Goal: Find specific page/section: Find specific page/section

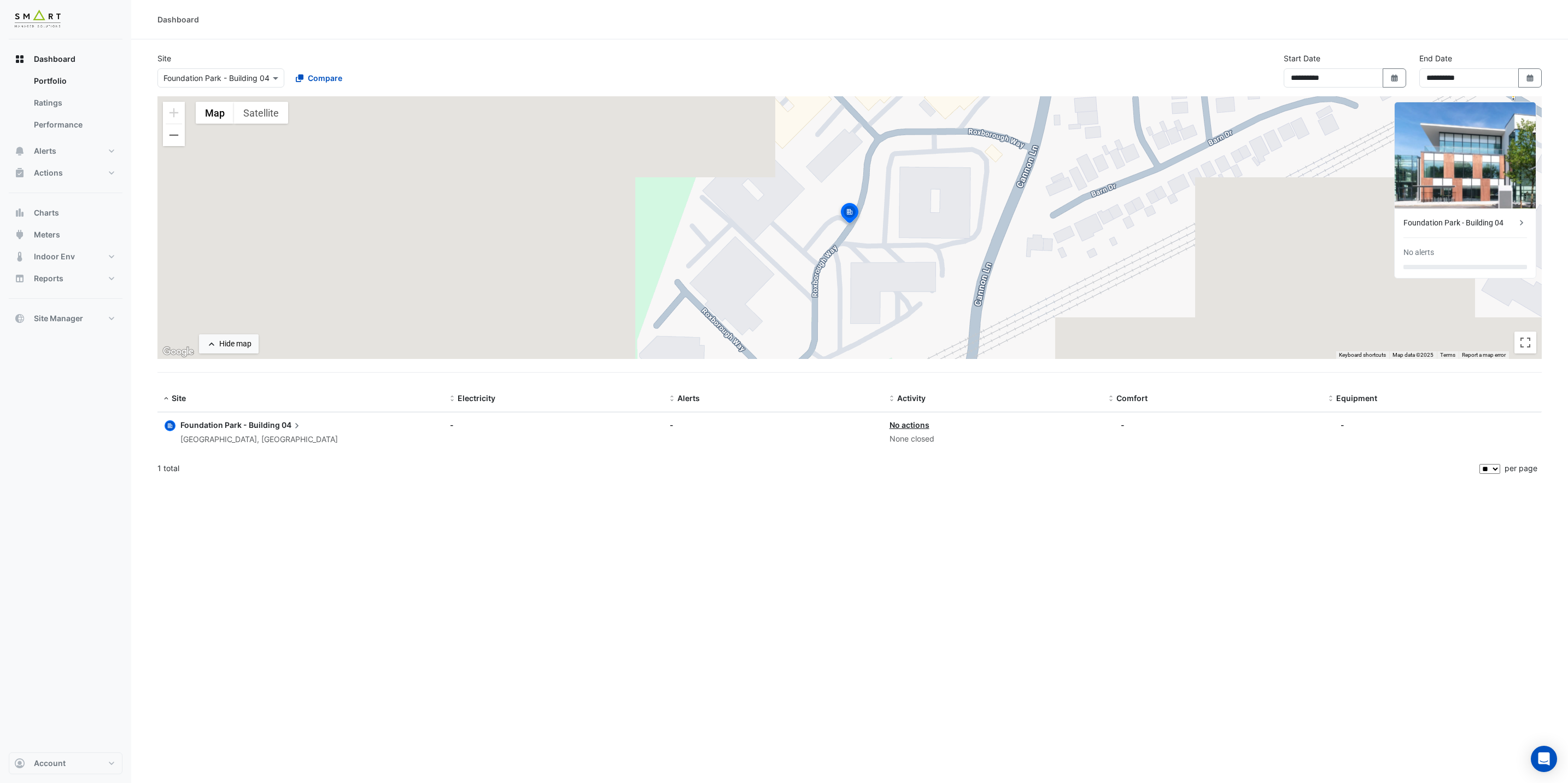
select select "**"
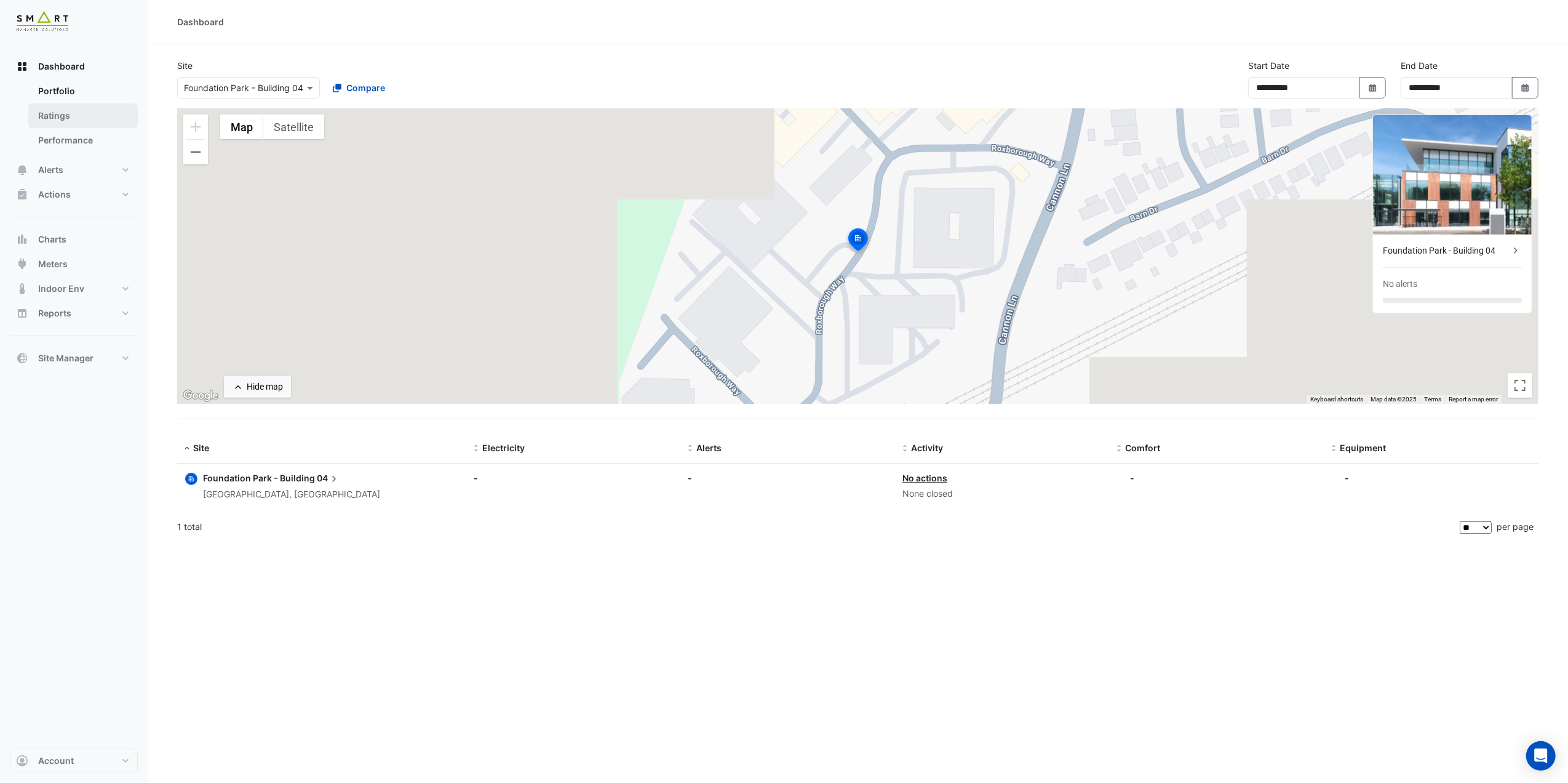
click at [79, 109] on link "Ratings" at bounding box center [83, 115] width 110 height 25
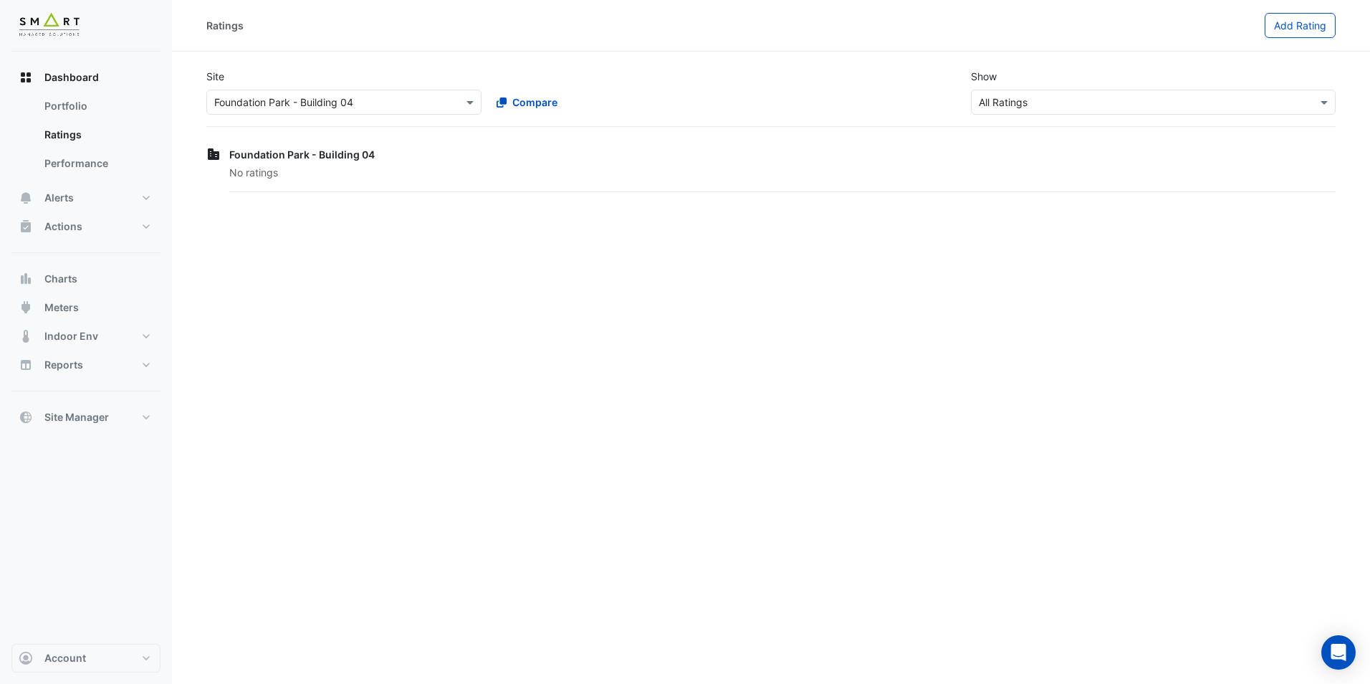
click at [306, 164] on div "Foundation Park - Building 04 No ratings" at bounding box center [770, 169] width 1129 height 51
click at [90, 93] on link "Portfolio" at bounding box center [97, 106] width 128 height 29
select select "**"
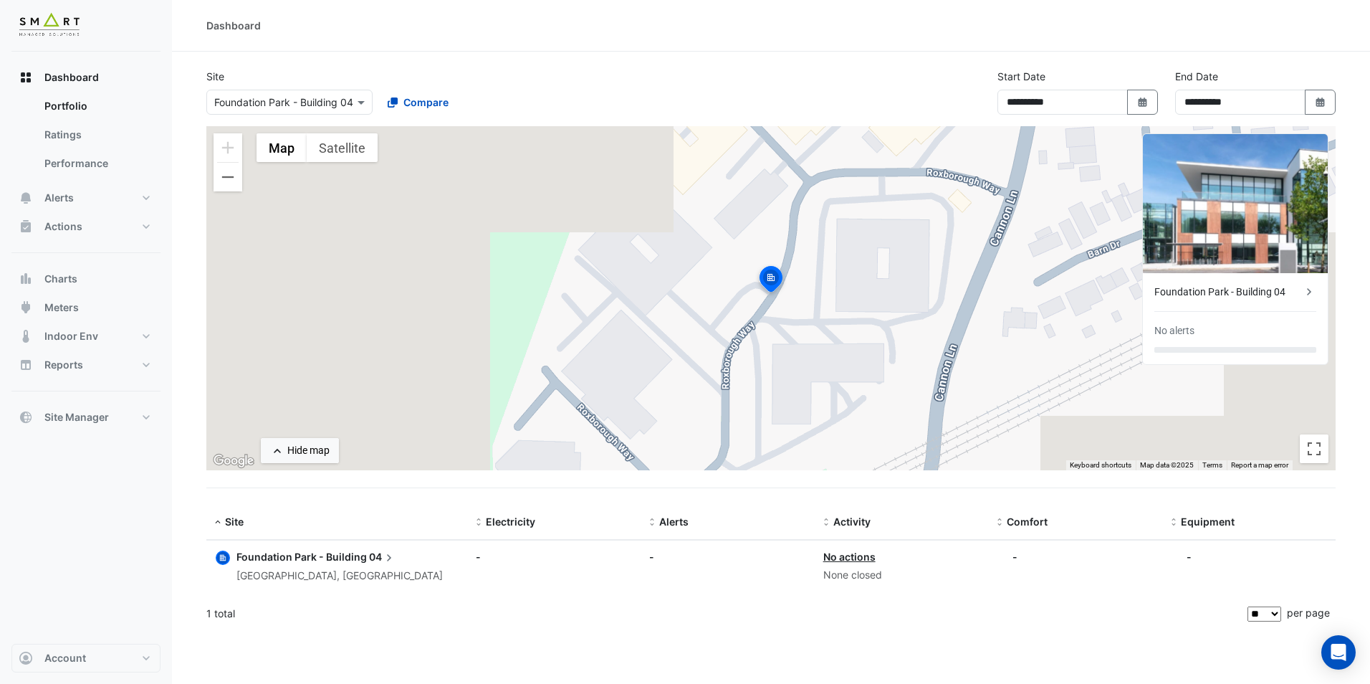
click at [343, 103] on div at bounding box center [289, 102] width 165 height 16
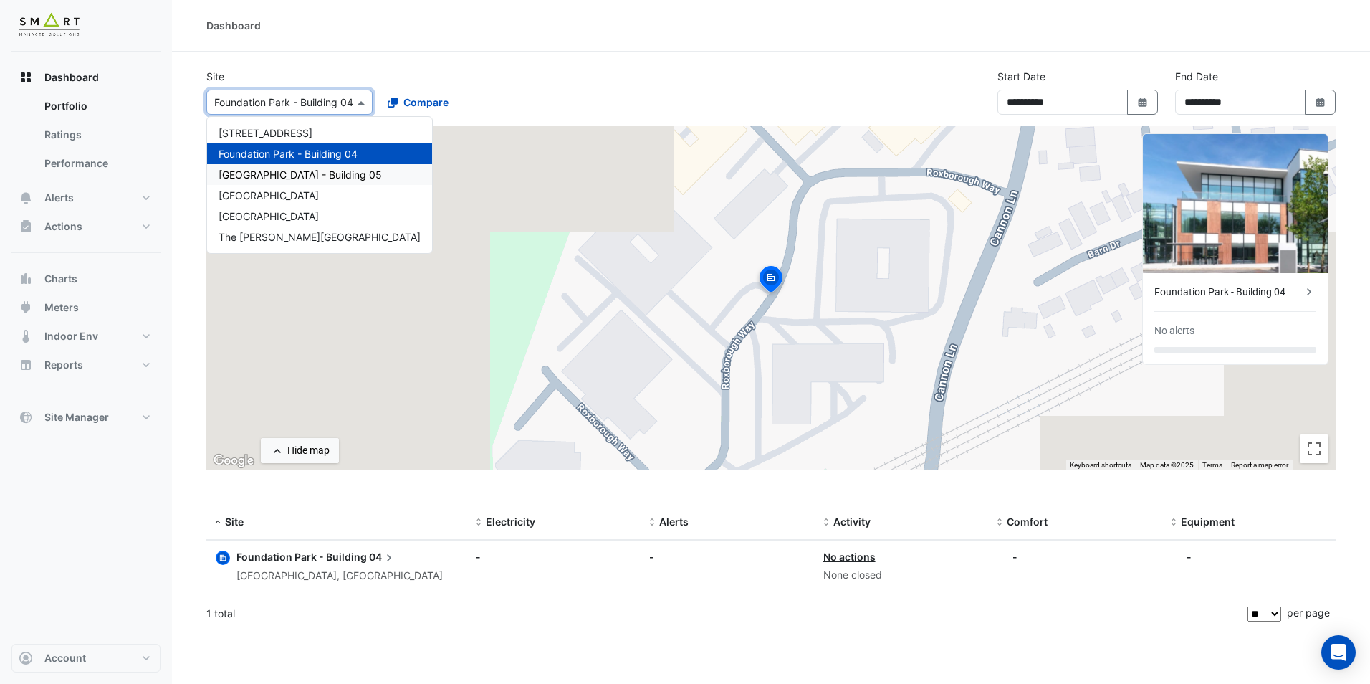
click at [282, 173] on span "[GEOGRAPHIC_DATA] - Building 05" at bounding box center [300, 174] width 163 height 12
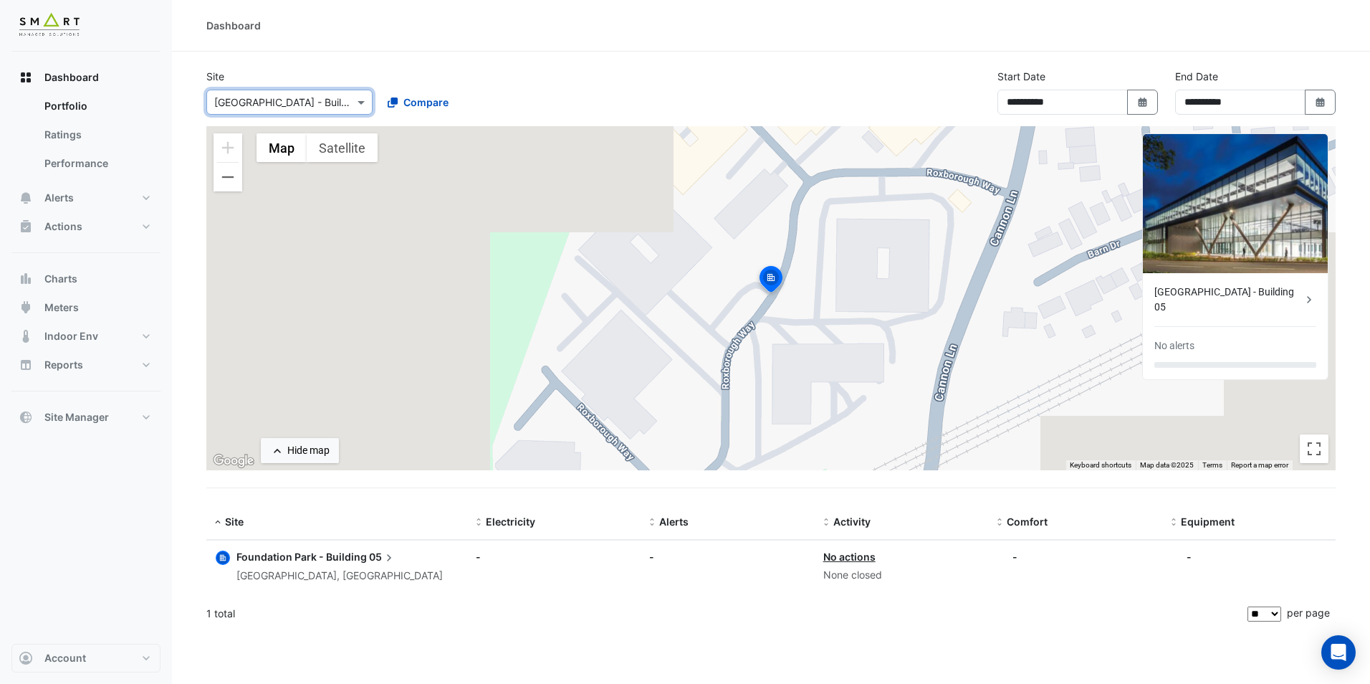
click at [282, 560] on span "Foundation Park - Building" at bounding box center [302, 556] width 130 height 12
drag, startPoint x: 329, startPoint y: 90, endPoint x: 335, endPoint y: 102, distance: 13.2
click at [330, 93] on ngb-offcanvas-backdrop at bounding box center [685, 342] width 1370 height 684
click at [335, 102] on input "text" at bounding box center [275, 102] width 122 height 15
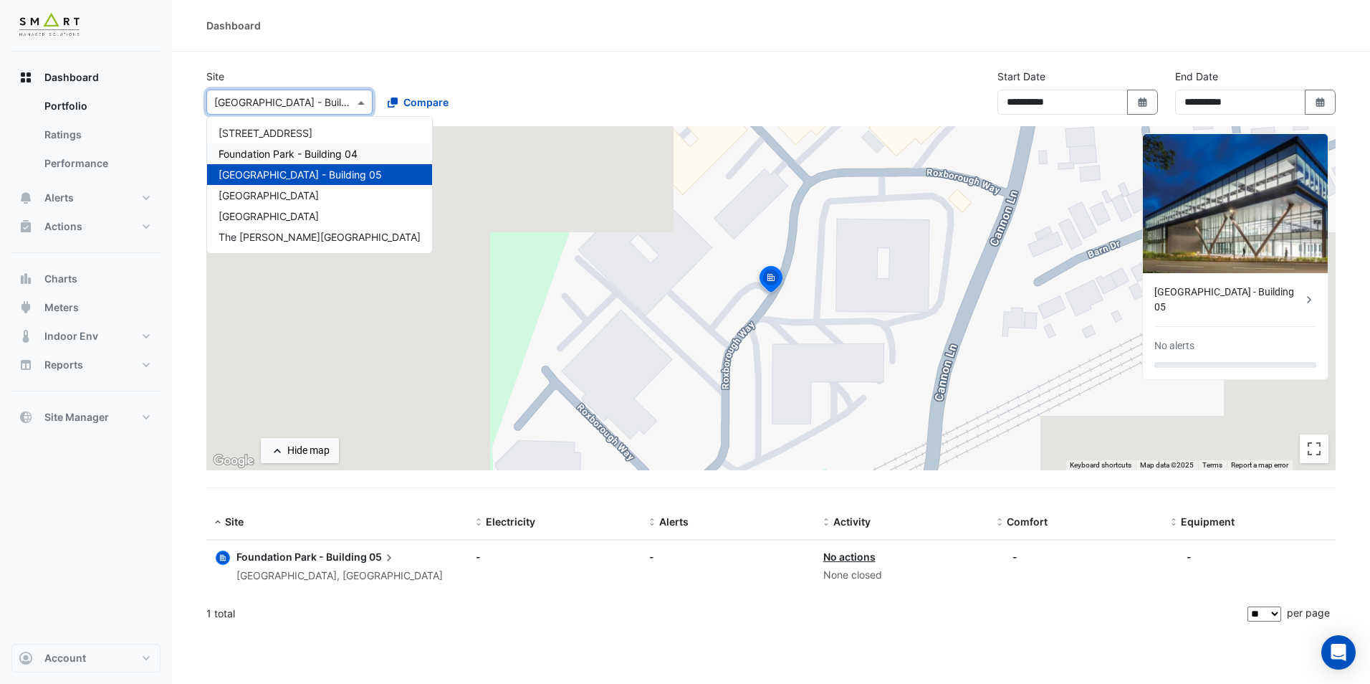
click at [324, 148] on span "Foundation Park - Building 04" at bounding box center [288, 154] width 139 height 12
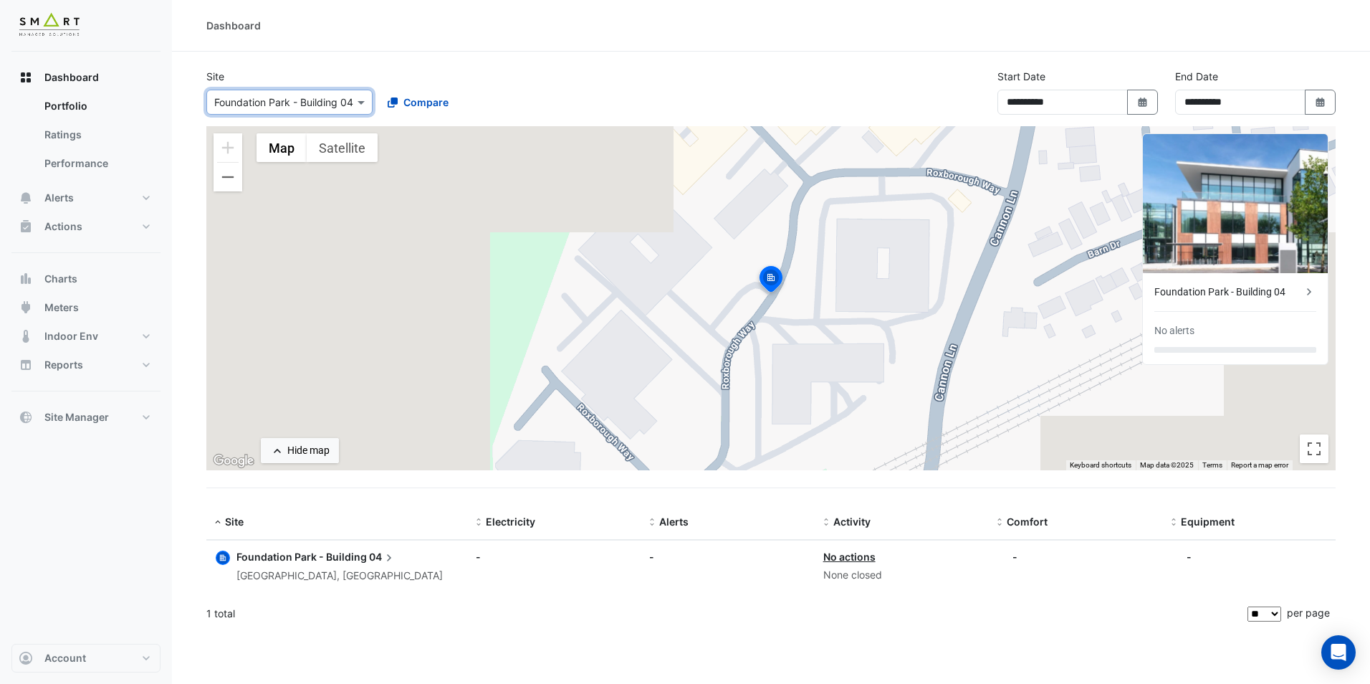
click at [334, 568] on div "[GEOGRAPHIC_DATA], [GEOGRAPHIC_DATA]" at bounding box center [340, 576] width 206 height 16
click at [894, 609] on ngb-offcanvas-backdrop at bounding box center [685, 342] width 1370 height 684
click at [62, 211] on button "Alerts" at bounding box center [85, 197] width 149 height 29
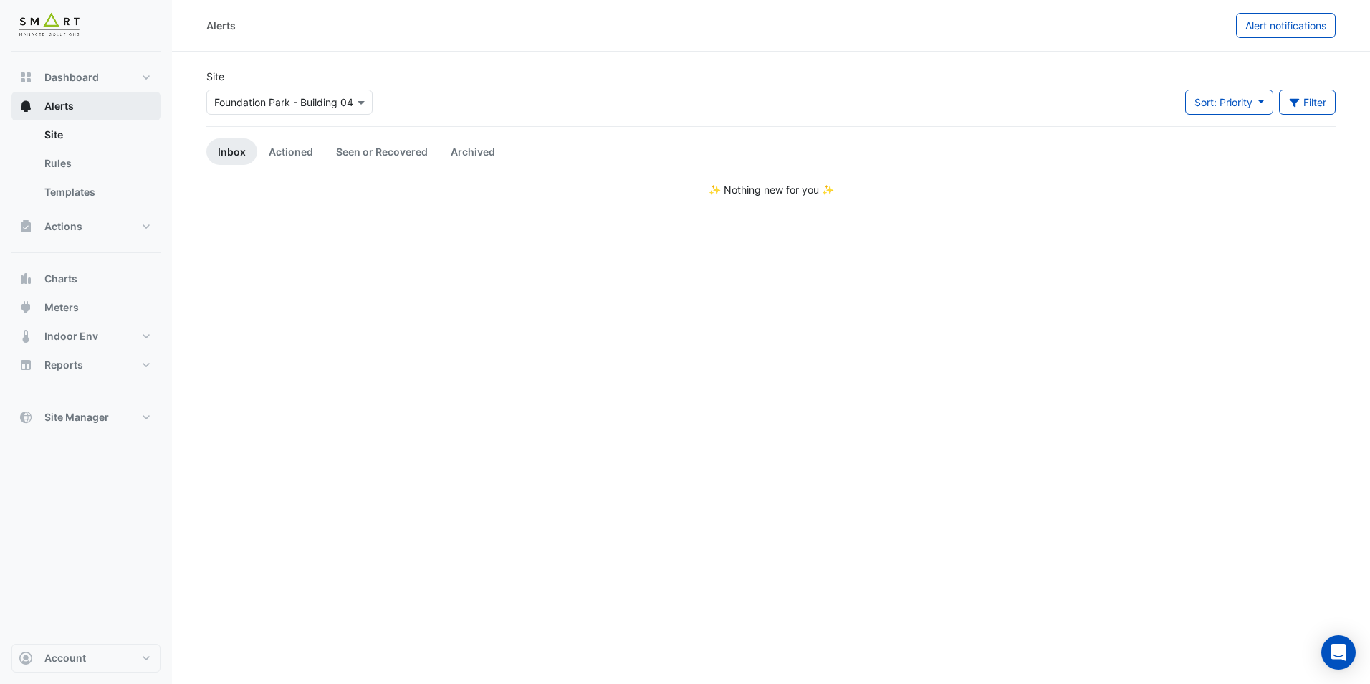
click at [70, 100] on span "Alerts" at bounding box center [58, 106] width 29 height 14
click at [73, 85] on button "Dashboard" at bounding box center [85, 77] width 149 height 29
select select "**"
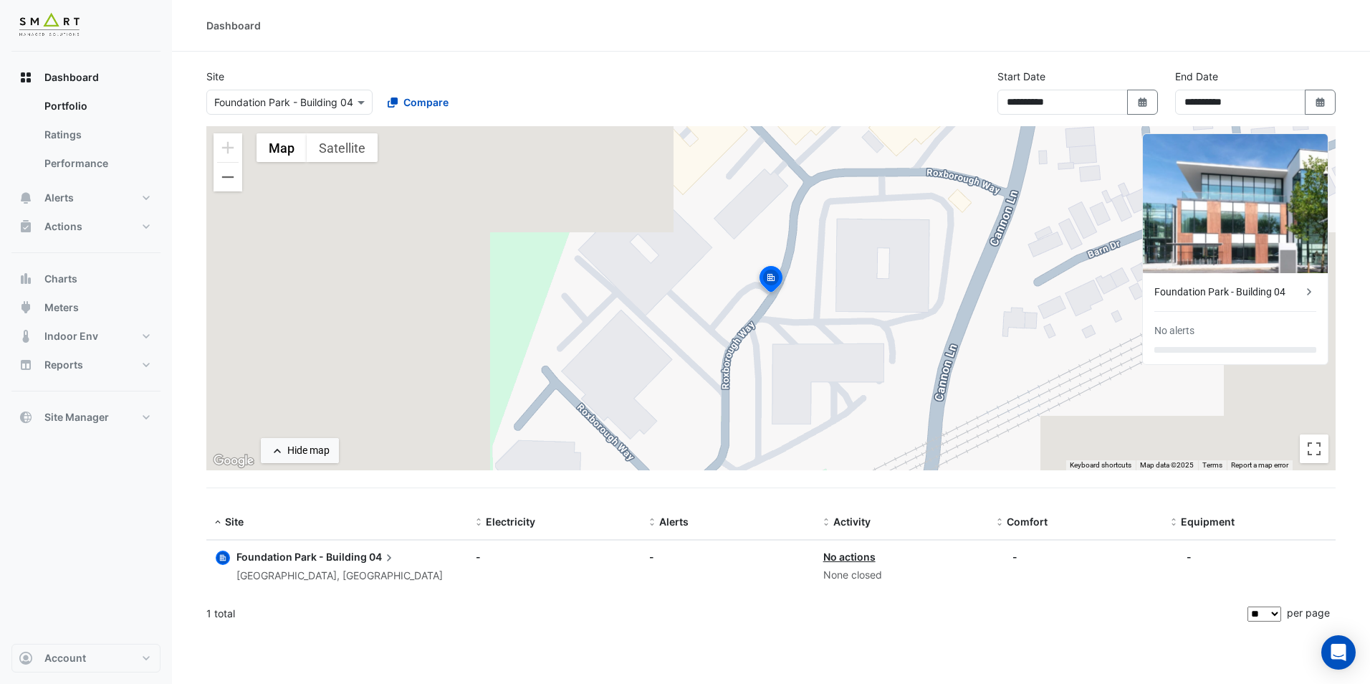
click at [333, 98] on input "text" at bounding box center [275, 102] width 122 height 15
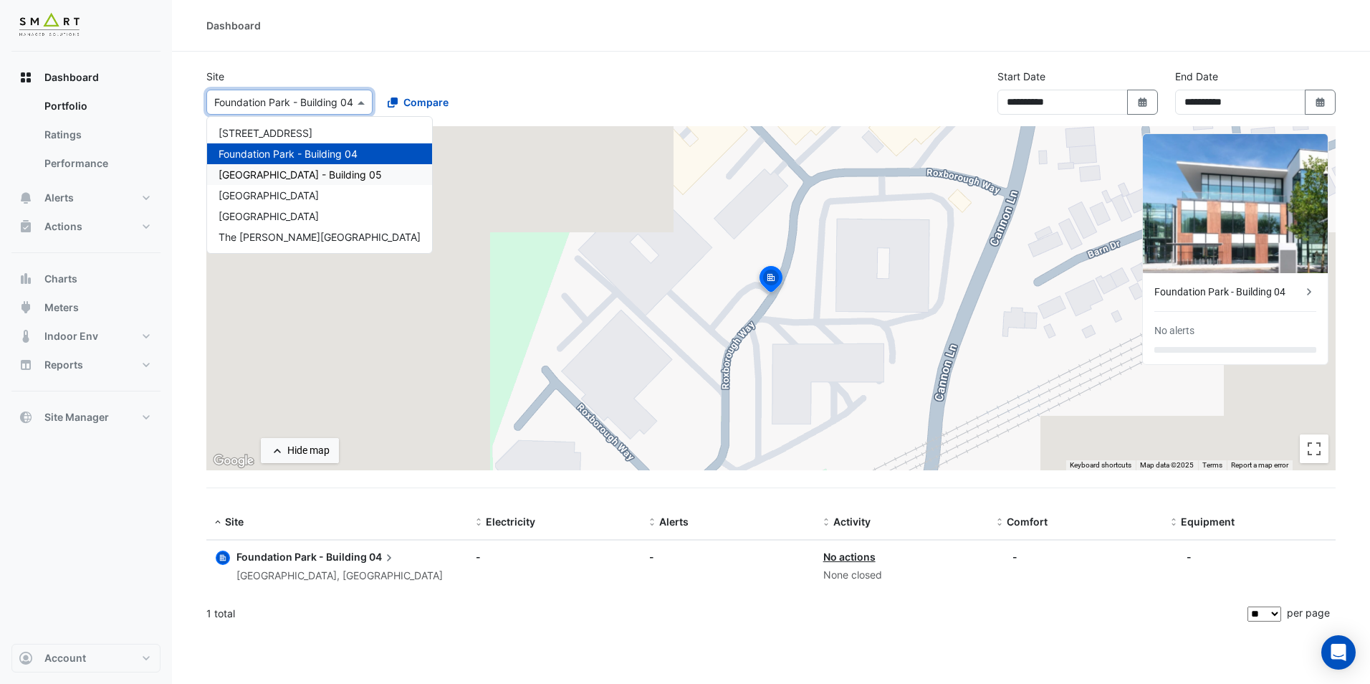
click at [350, 173] on span "[GEOGRAPHIC_DATA] - Building 05" at bounding box center [300, 174] width 163 height 12
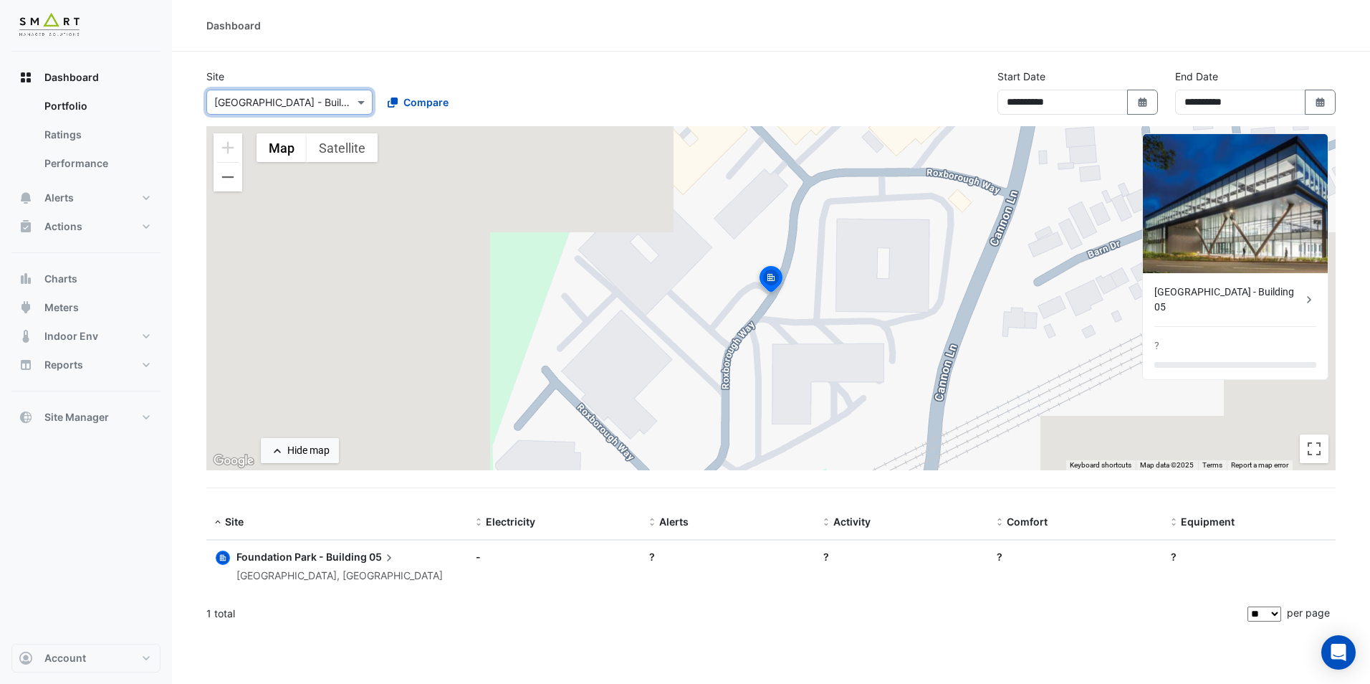
click at [343, 99] on div at bounding box center [289, 102] width 165 height 16
